Goal: Task Accomplishment & Management: Complete application form

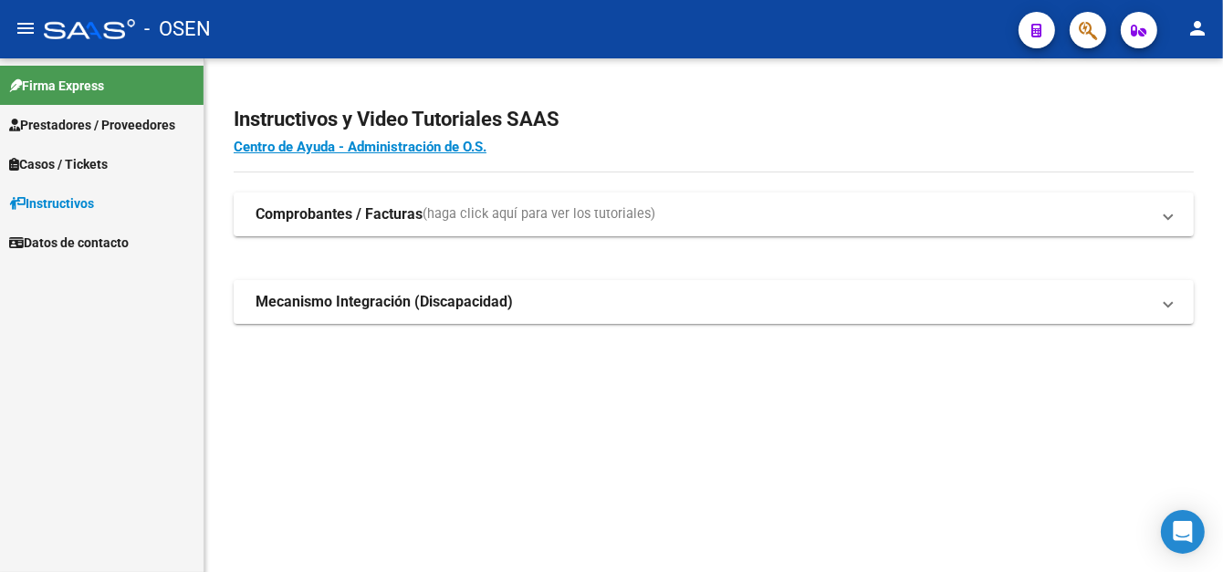
click at [157, 134] on link "Prestadores / Proveedores" at bounding box center [101, 124] width 203 height 39
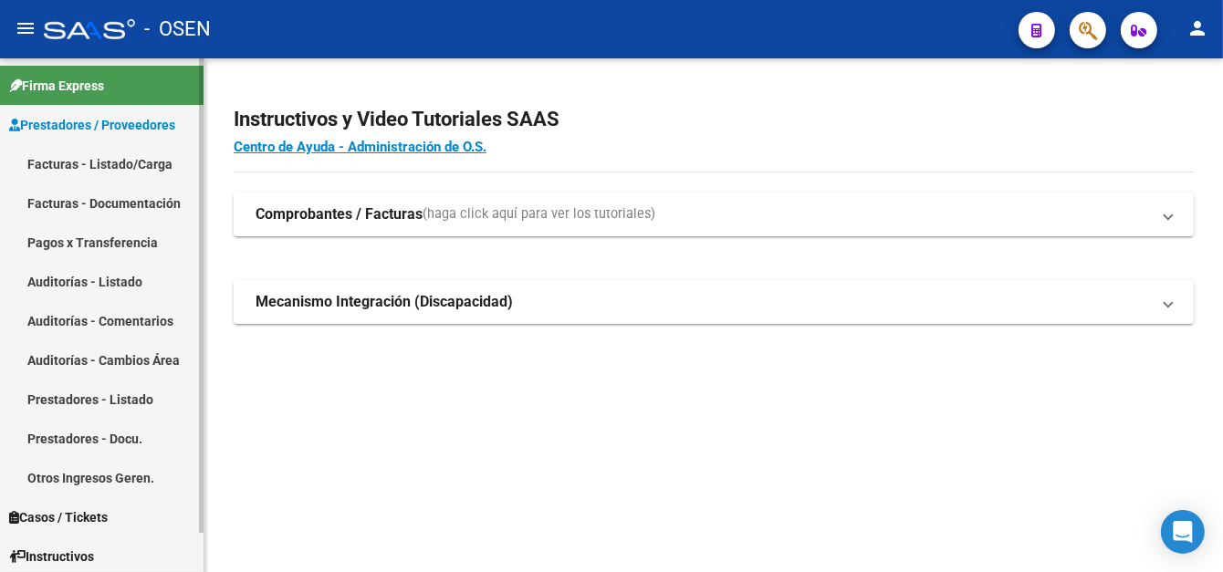
click at [183, 172] on link "Facturas - Listado/Carga" at bounding box center [101, 163] width 203 height 39
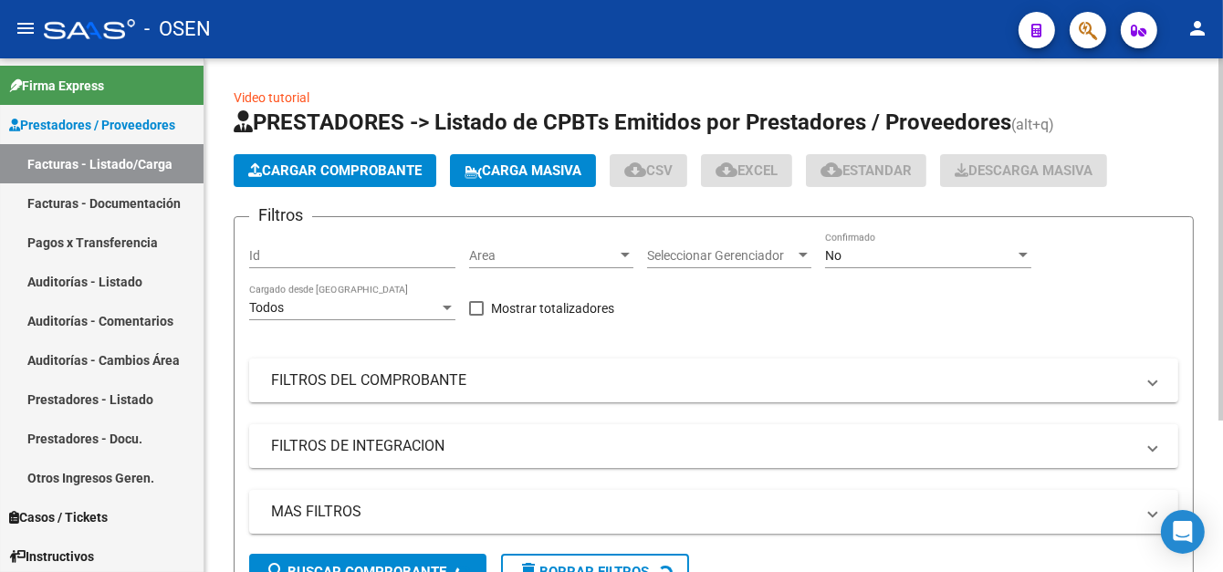
click at [383, 165] on span "Cargar Comprobante" at bounding box center [334, 170] width 173 height 16
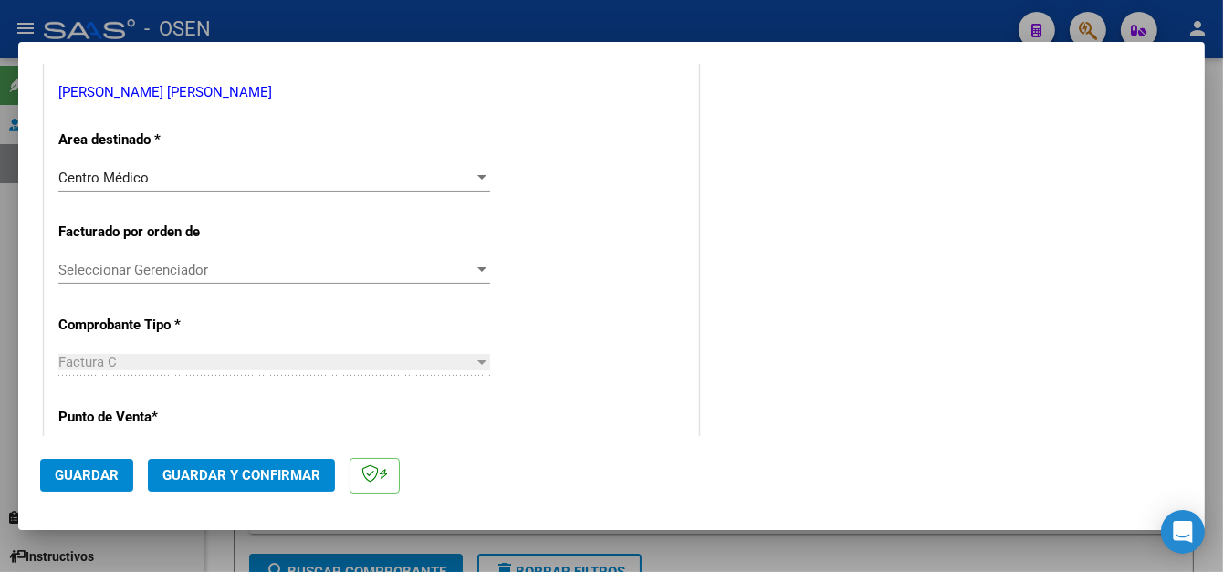
scroll to position [456, 0]
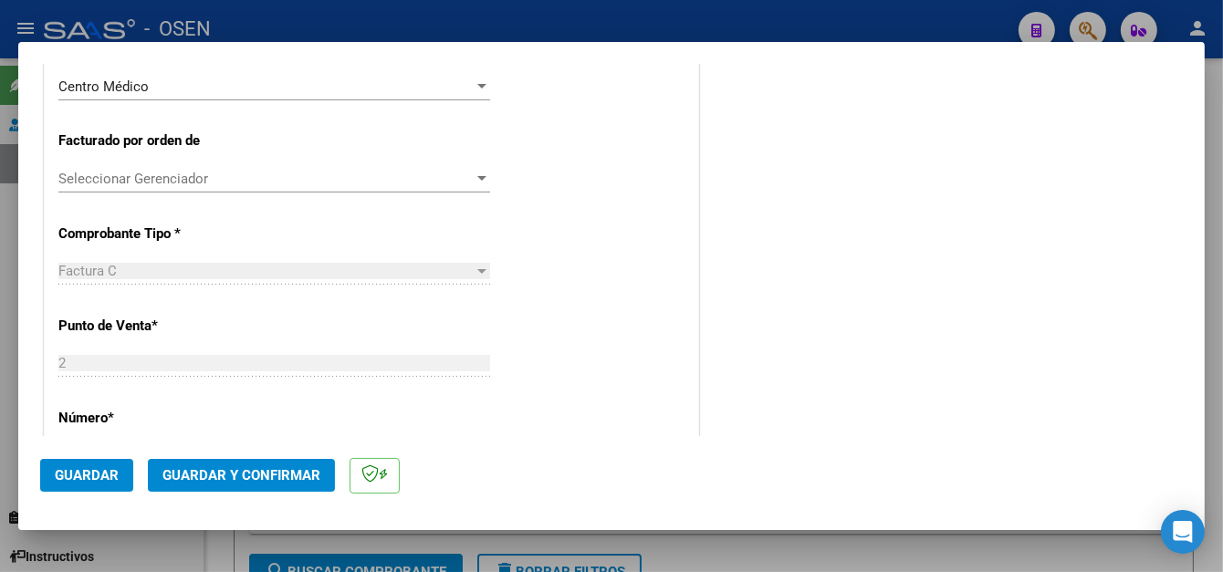
click at [76, 475] on span "Guardar" at bounding box center [87, 475] width 64 height 16
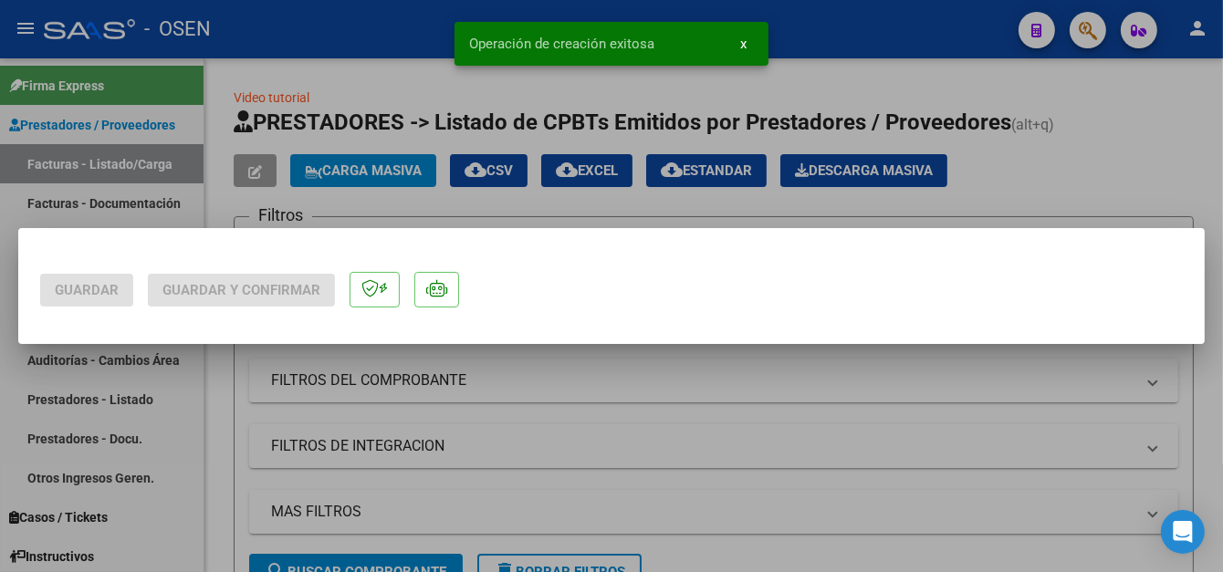
scroll to position [0, 0]
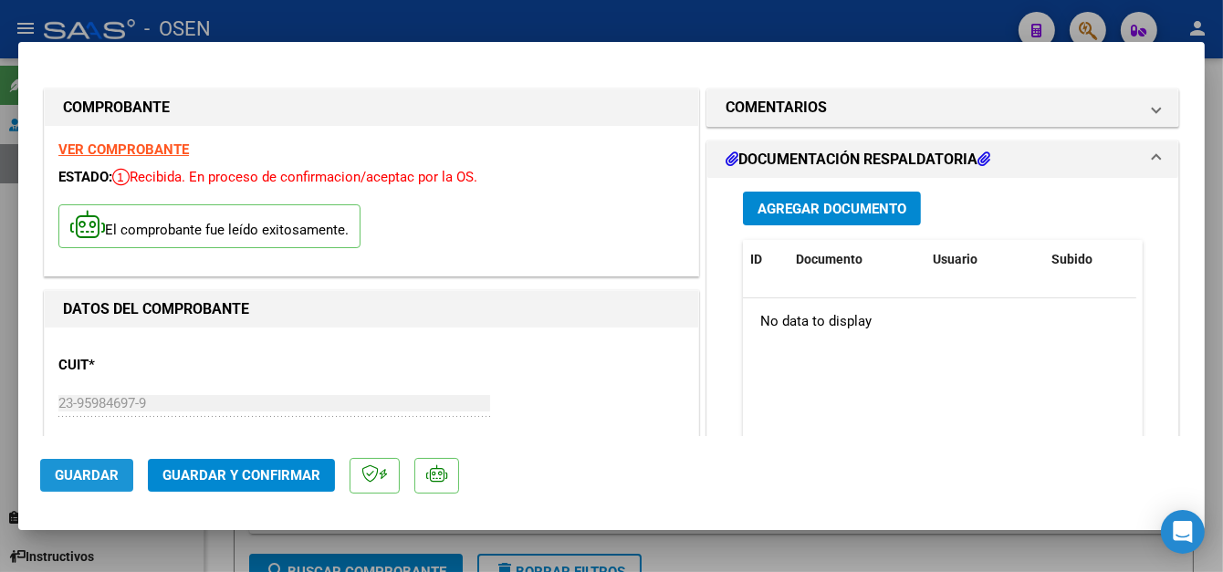
click at [91, 485] on button "Guardar" at bounding box center [86, 475] width 93 height 33
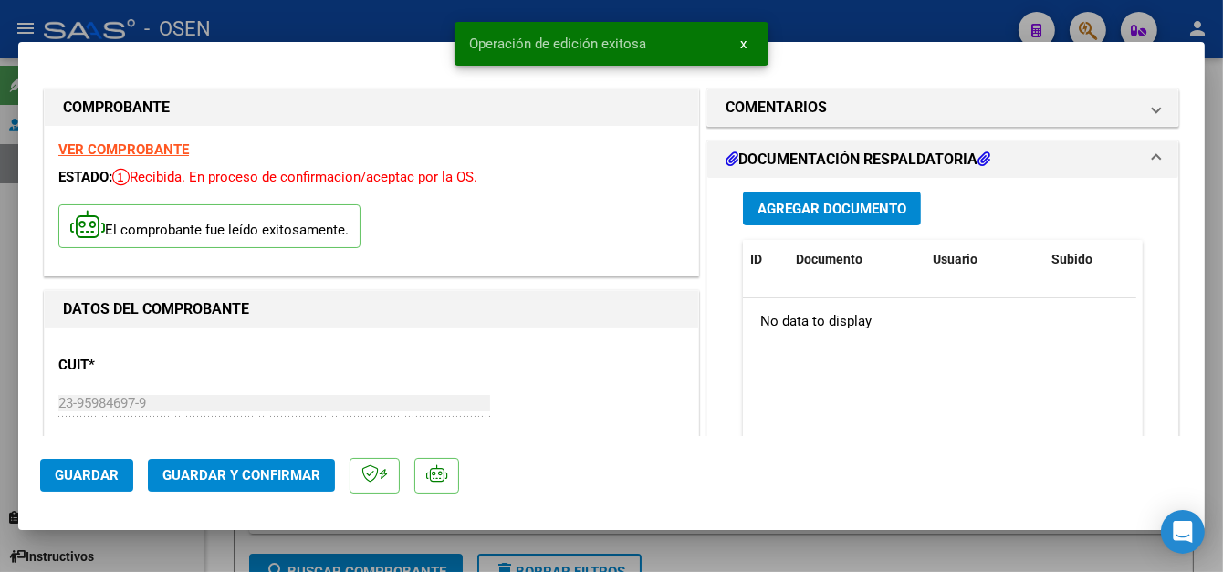
click at [342, 24] on div at bounding box center [611, 286] width 1223 height 572
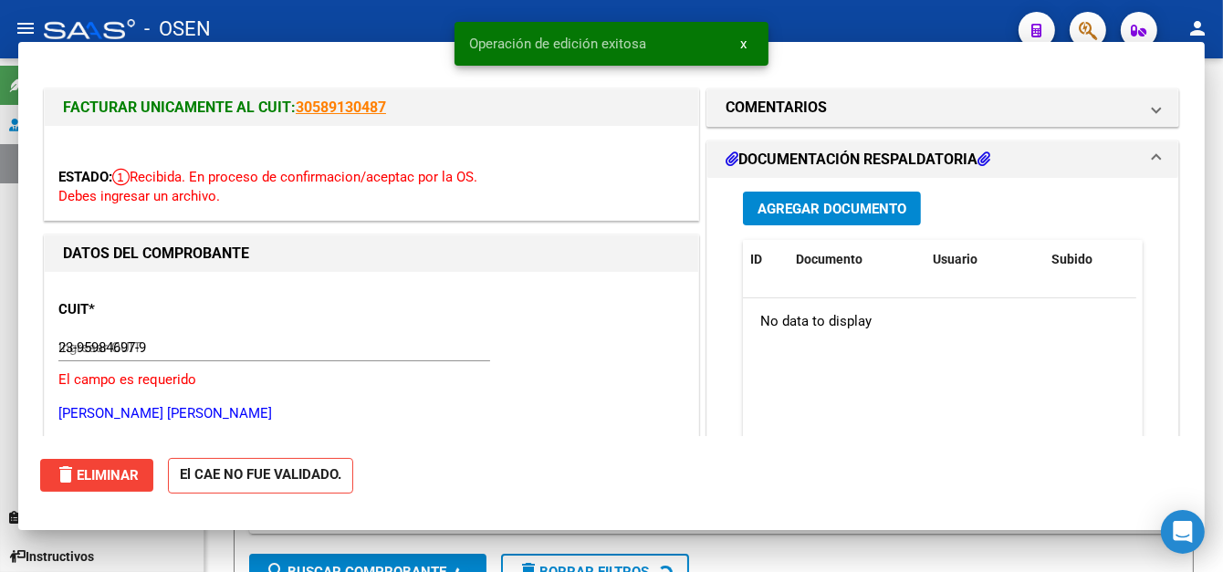
type input "$ 0,00"
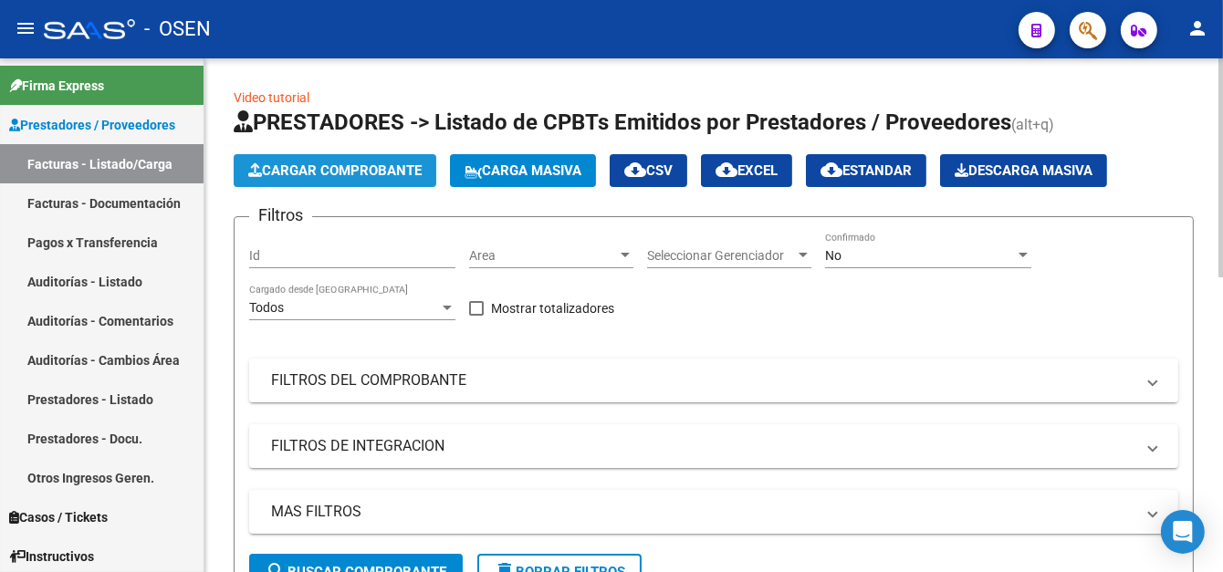
click at [384, 162] on span "Cargar Comprobante" at bounding box center [334, 170] width 173 height 16
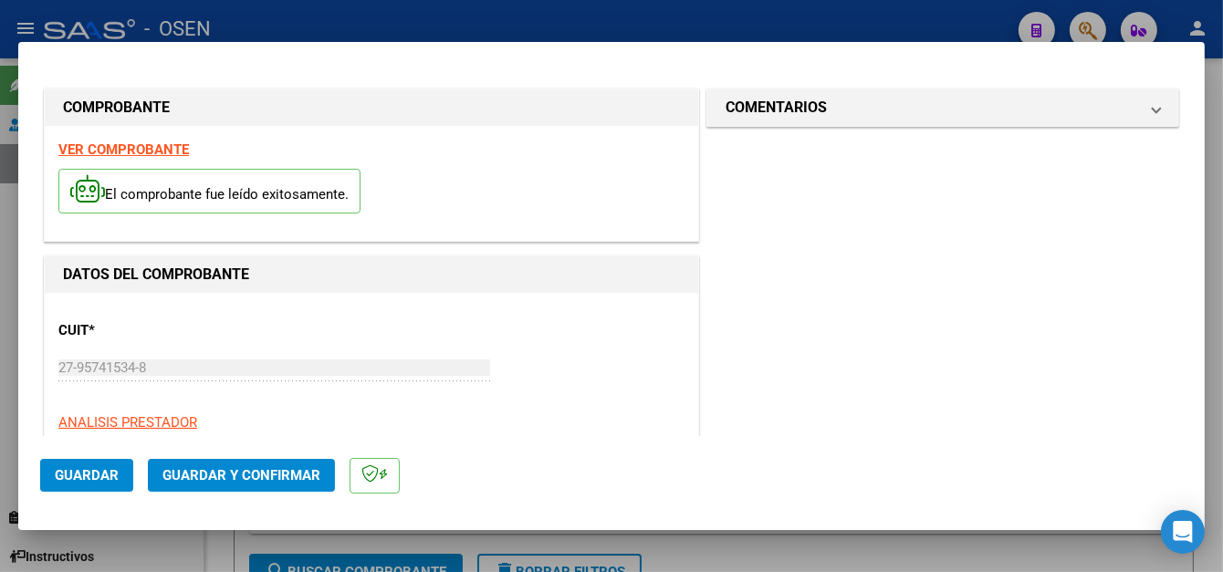
click at [105, 470] on span "Guardar" at bounding box center [87, 475] width 64 height 16
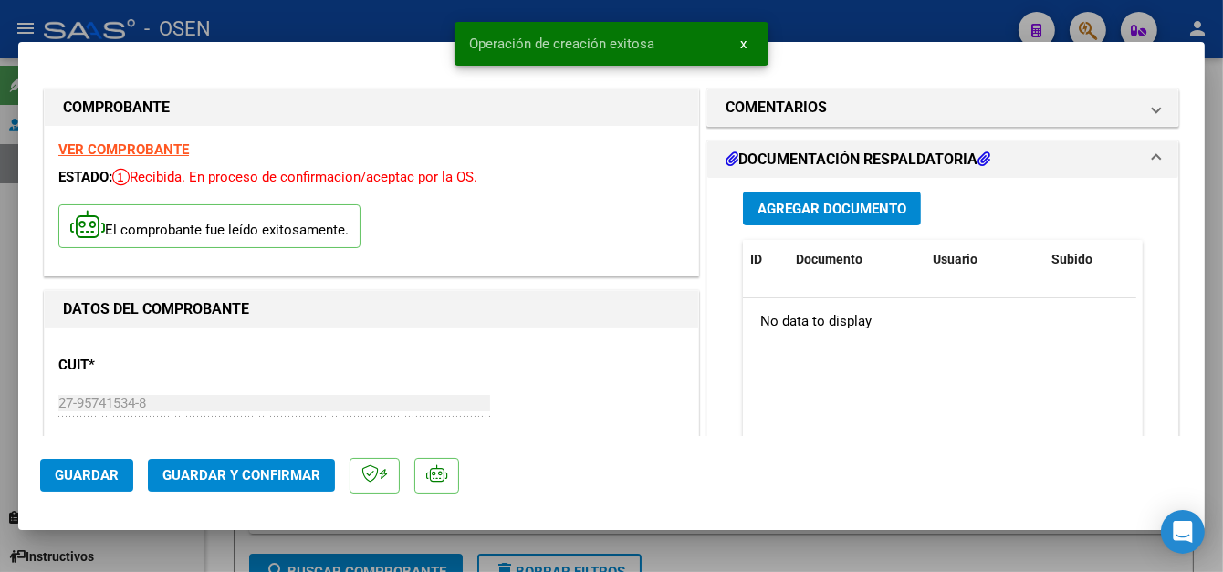
click at [404, 18] on div at bounding box center [611, 286] width 1223 height 572
type input "$ 0,00"
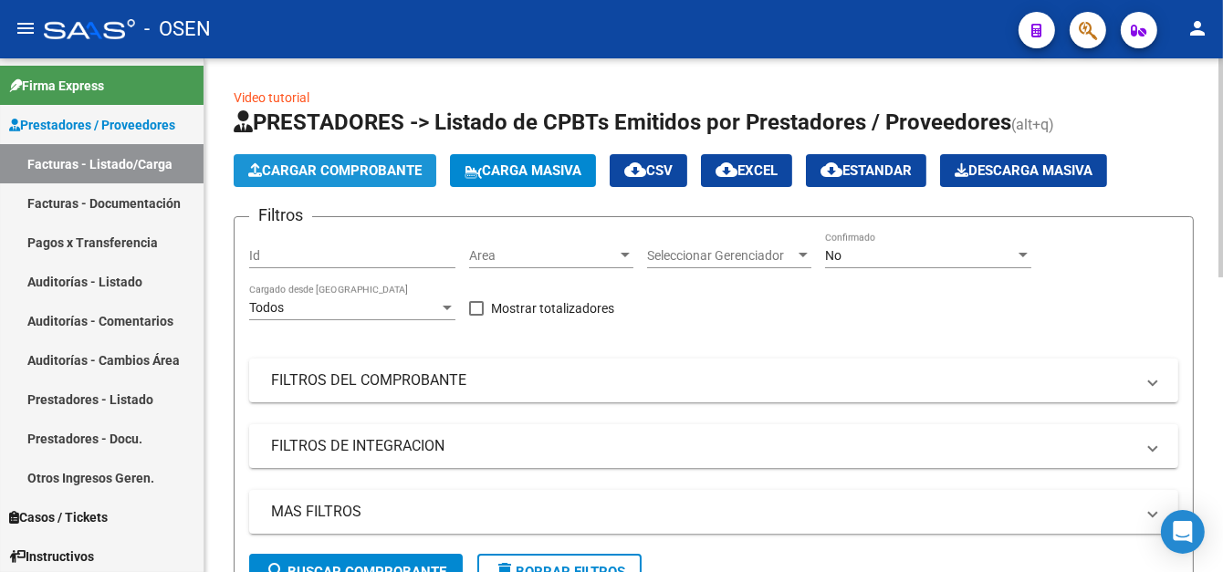
click at [383, 166] on span "Cargar Comprobante" at bounding box center [334, 170] width 173 height 16
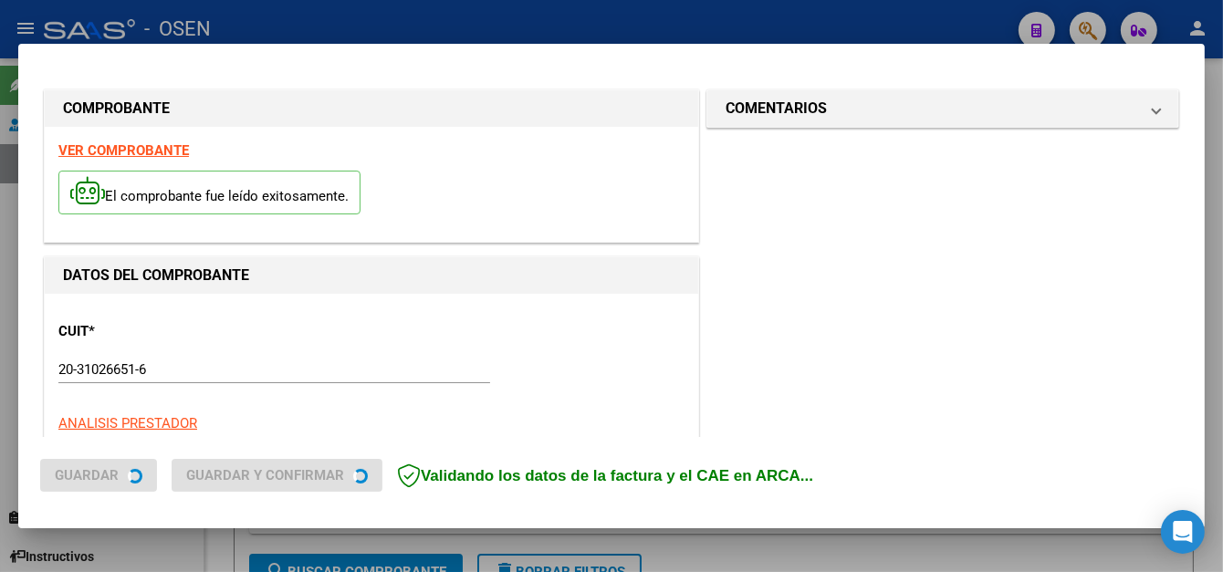
scroll to position [183, 0]
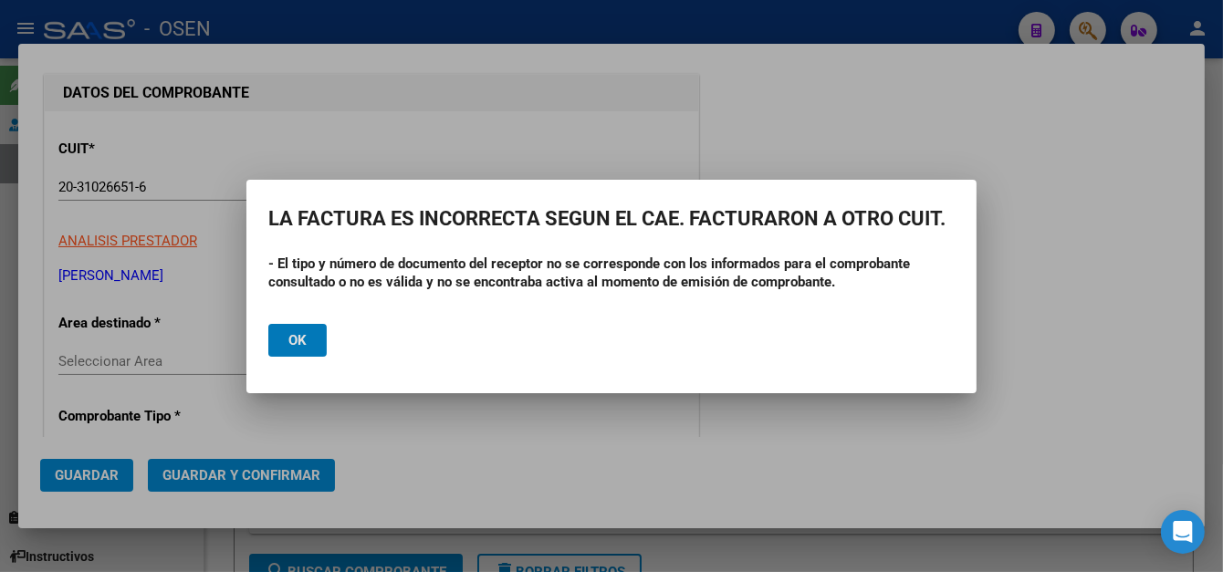
click at [299, 345] on span "Ok" at bounding box center [297, 340] width 18 height 16
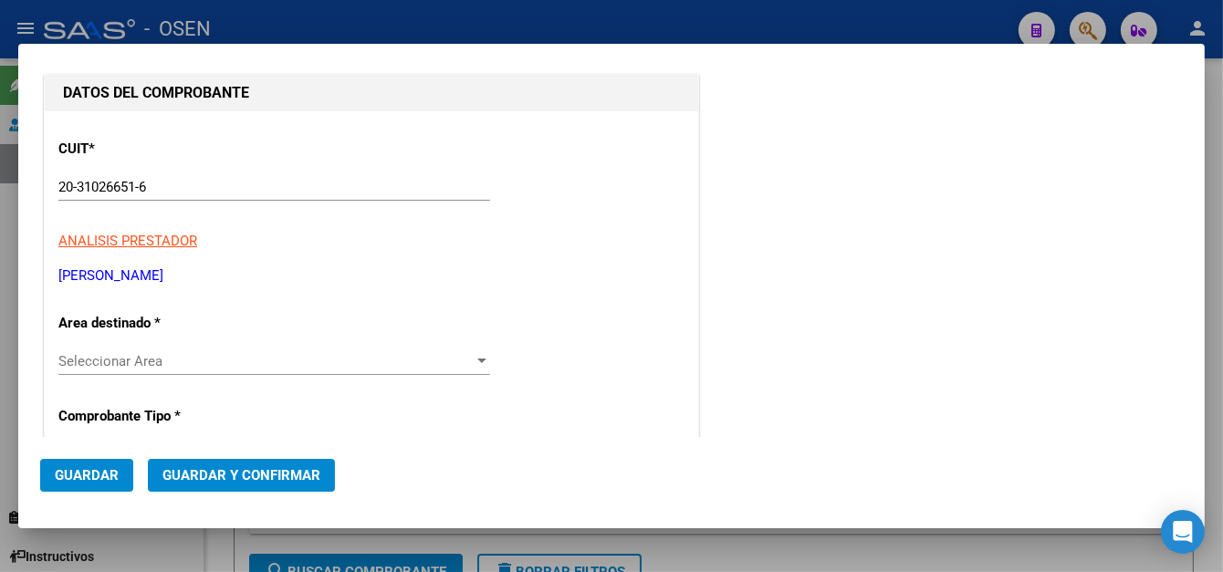
click at [320, 22] on div at bounding box center [611, 286] width 1223 height 572
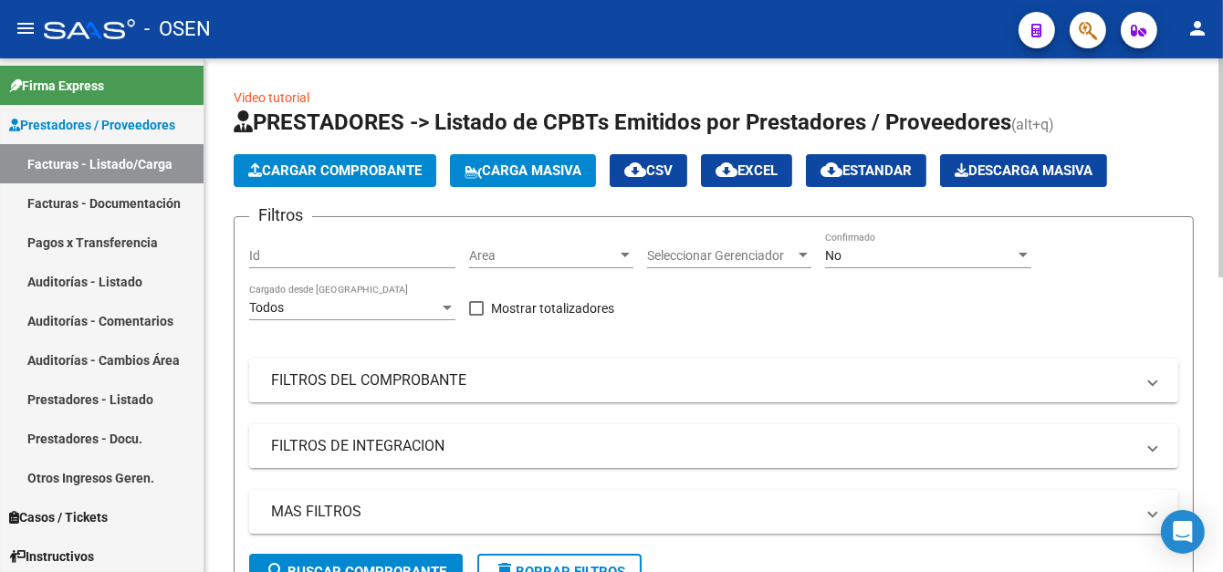
click at [353, 166] on span "Cargar Comprobante" at bounding box center [334, 170] width 173 height 16
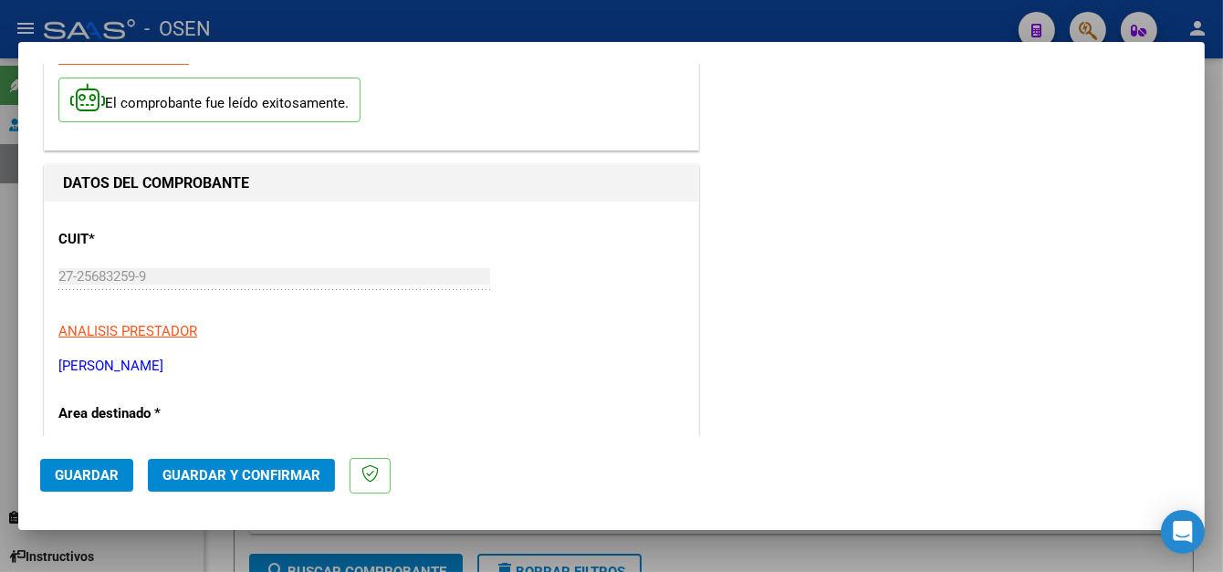
scroll to position [365, 0]
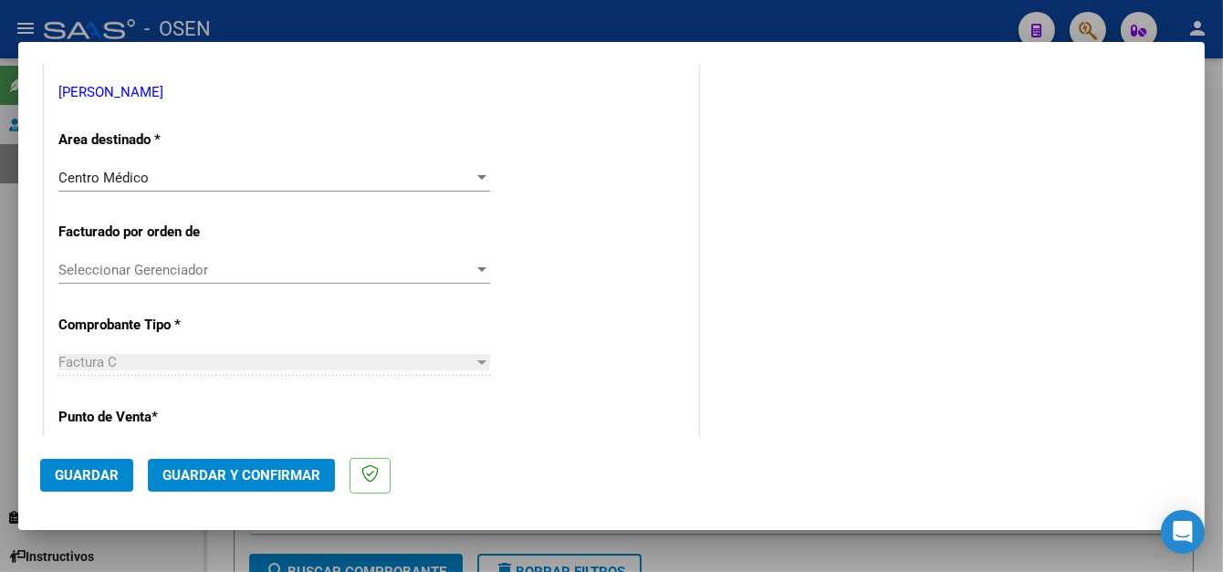
click at [99, 471] on span "Guardar" at bounding box center [87, 475] width 64 height 16
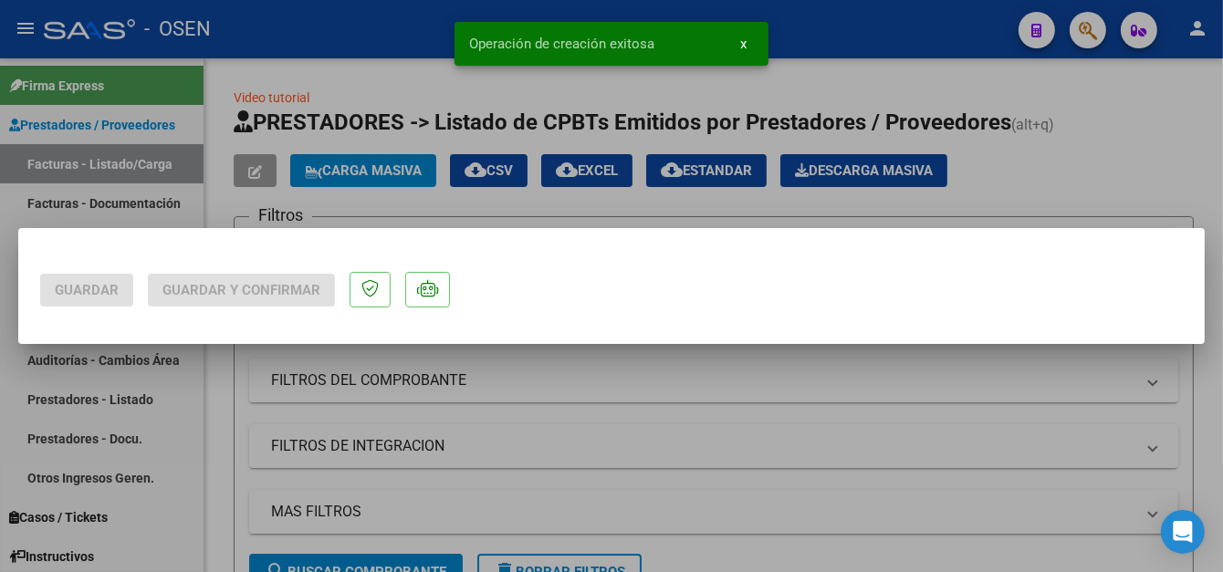
scroll to position [0, 0]
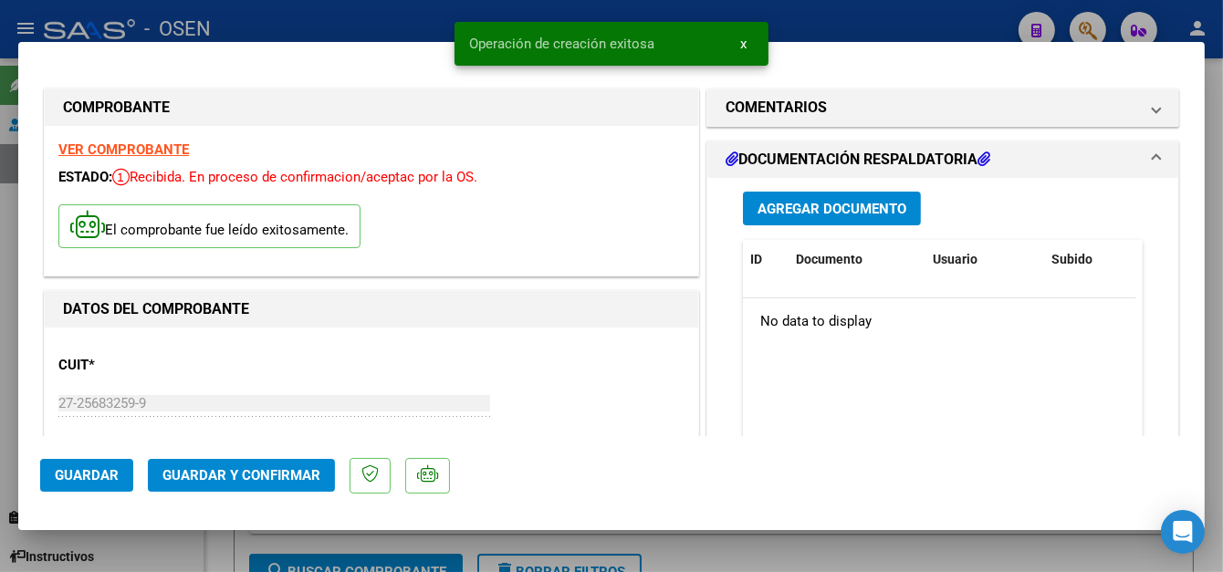
click at [341, 33] on div at bounding box center [611, 286] width 1223 height 572
type input "$ 0,00"
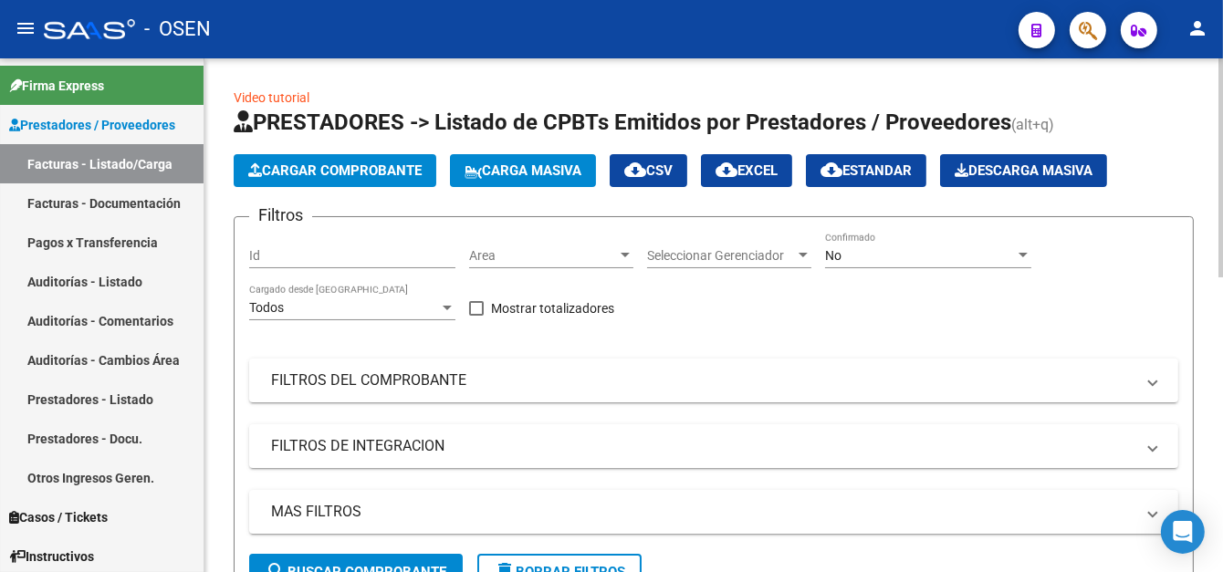
click at [348, 166] on span "Cargar Comprobante" at bounding box center [334, 170] width 173 height 16
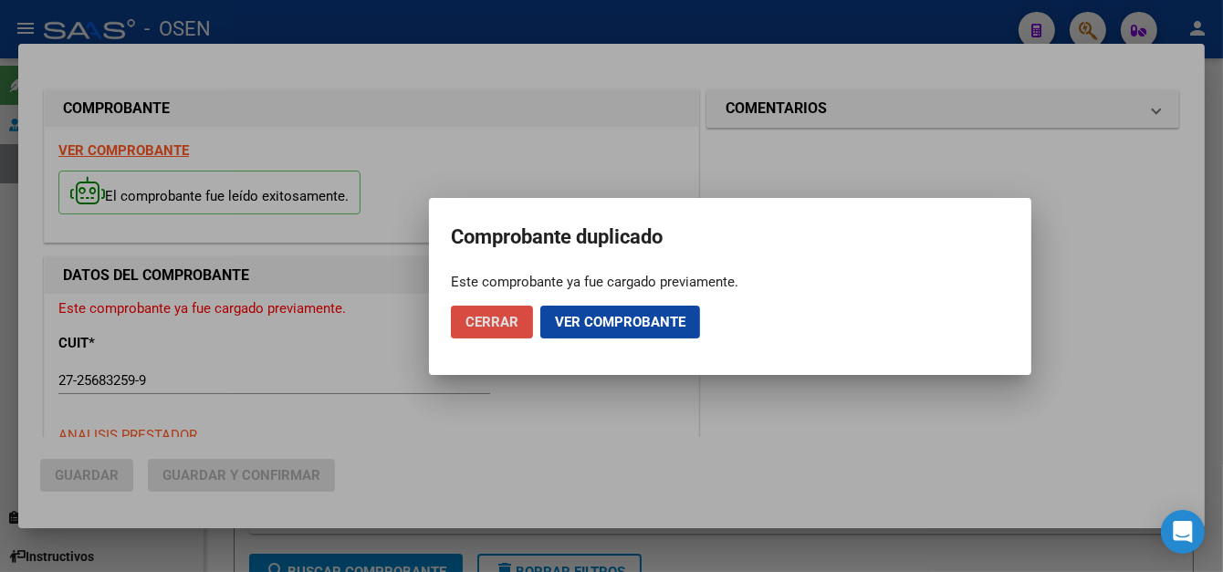
click at [504, 316] on span "Cerrar" at bounding box center [491, 322] width 53 height 16
